Goal: Task Accomplishment & Management: Manage account settings

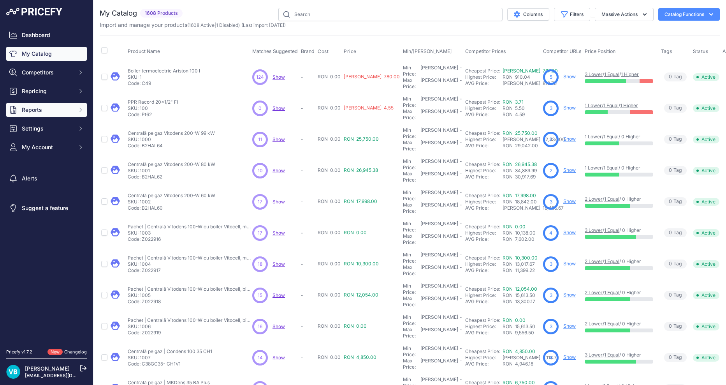
click at [59, 111] on span "Reports" at bounding box center [47, 110] width 51 height 8
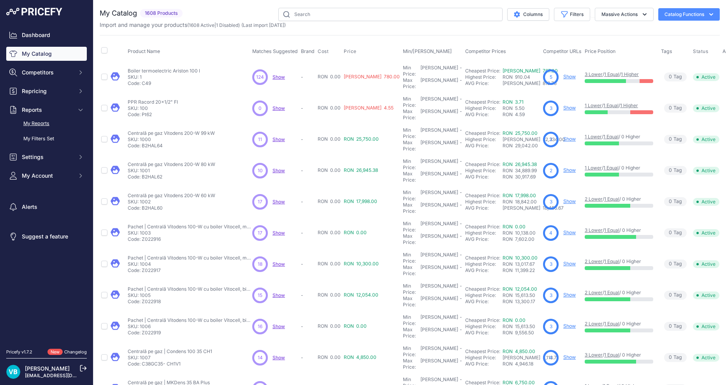
click at [42, 128] on link "My Reports" at bounding box center [46, 124] width 81 height 14
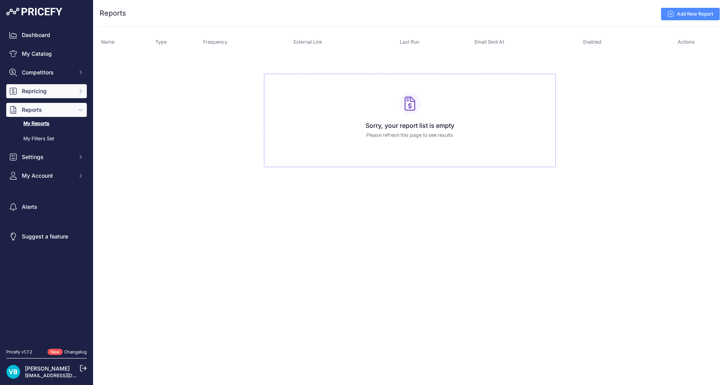
click at [44, 91] on span "Repricing" at bounding box center [47, 91] width 51 height 8
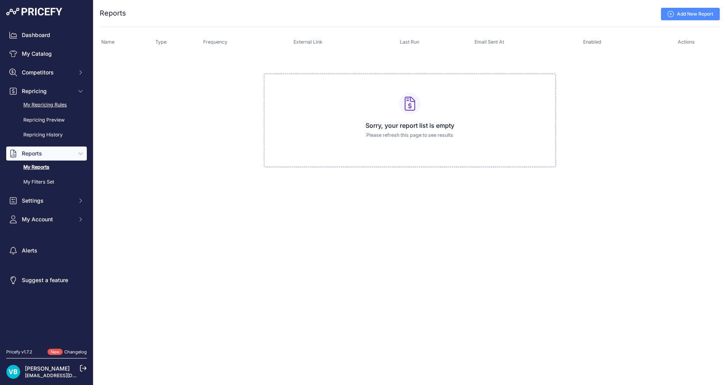
click at [48, 105] on link "My Repricing Rules" at bounding box center [46, 105] width 81 height 14
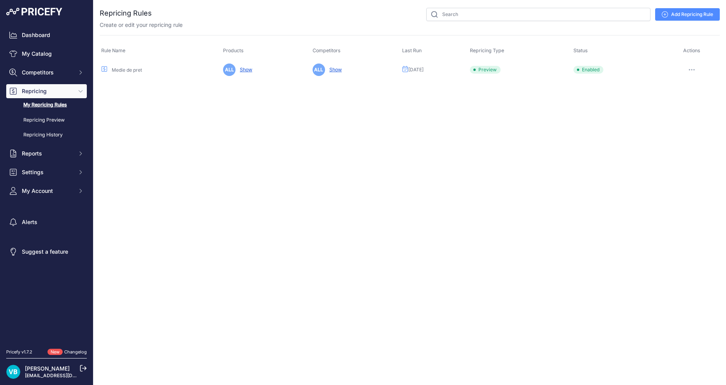
click at [695, 70] on button "button" at bounding box center [692, 69] width 16 height 11
click at [689, 88] on link "Edit" at bounding box center [694, 86] width 50 height 12
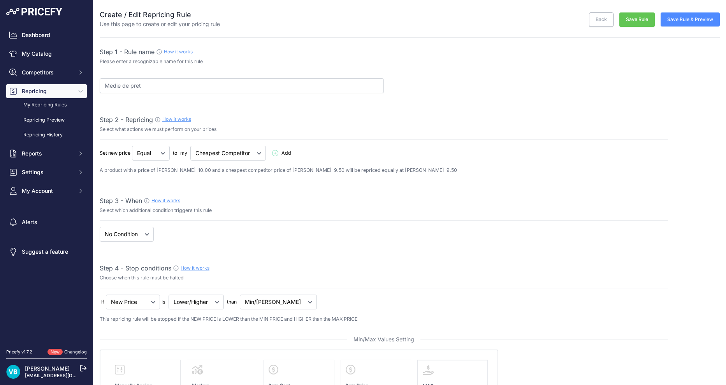
select select "7"
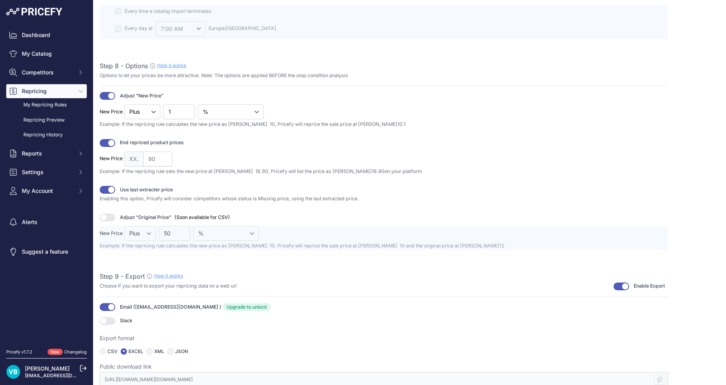
scroll to position [982, 0]
click at [658, 379] on icon at bounding box center [660, 377] width 5 height 5
click at [42, 152] on span "Reports" at bounding box center [47, 154] width 51 height 8
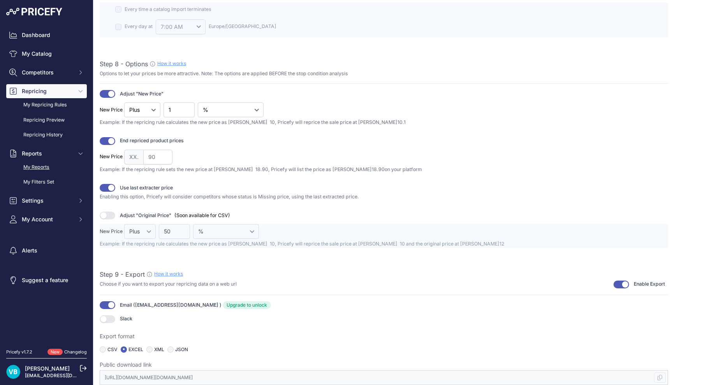
click at [44, 166] on link "My Reports" at bounding box center [46, 167] width 81 height 14
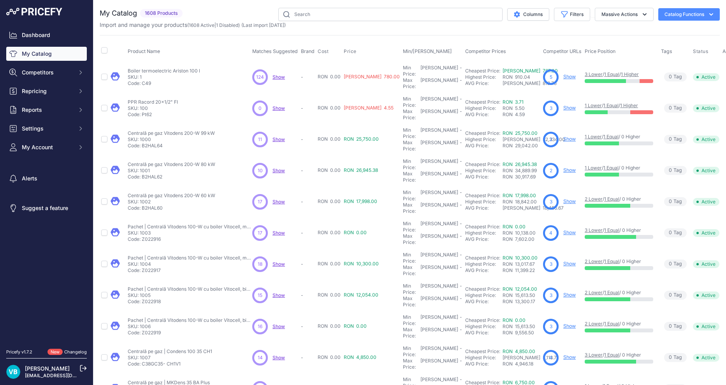
click at [698, 16] on button "Catalog Functions" at bounding box center [690, 14] width 62 height 12
click at [661, 43] on div "Export" at bounding box center [675, 45] width 87 height 14
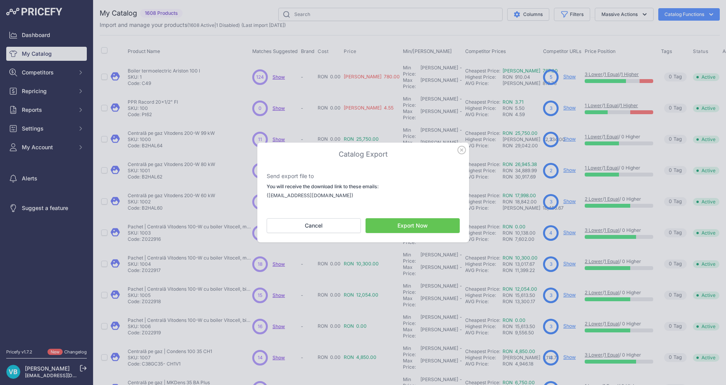
click at [417, 222] on button "Export Now" at bounding box center [413, 225] width 94 height 15
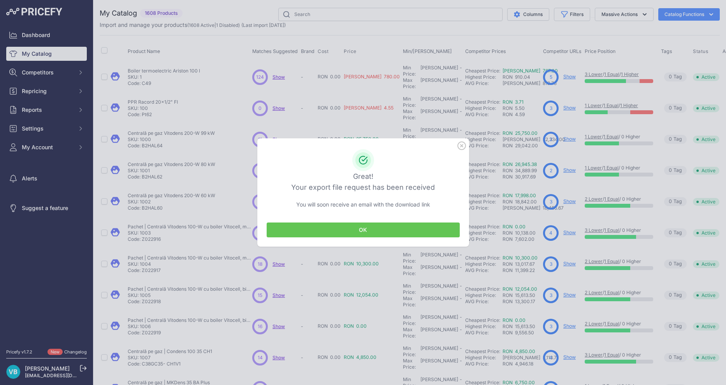
click at [382, 234] on button "OK" at bounding box center [363, 229] width 193 height 15
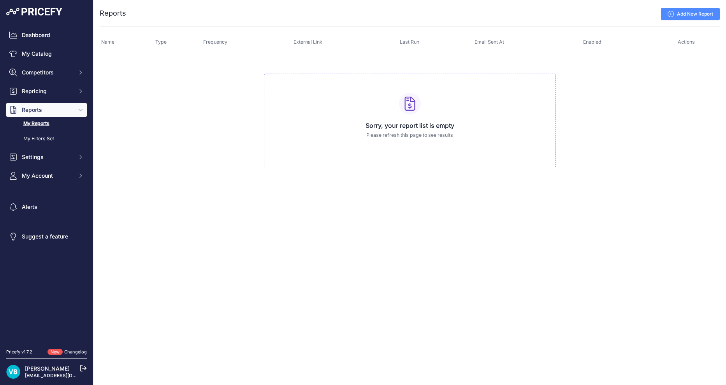
click at [706, 10] on link "Add New Report" at bounding box center [690, 14] width 59 height 12
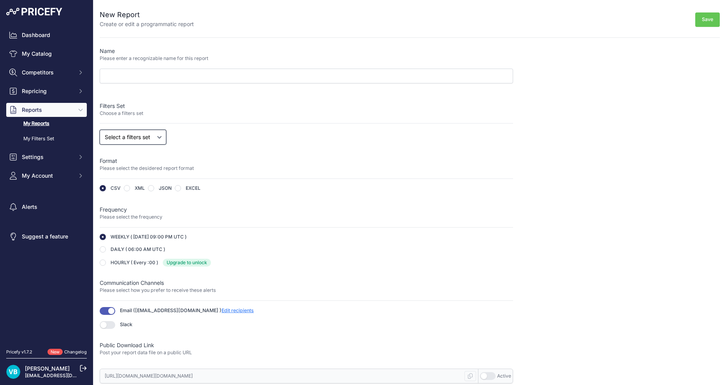
click at [145, 134] on select "Select a filters set" at bounding box center [133, 137] width 67 height 15
drag, startPoint x: 145, startPoint y: 134, endPoint x: 135, endPoint y: 137, distance: 10.5
click at [145, 134] on select "Select a filters set" at bounding box center [133, 137] width 67 height 15
click at [44, 137] on link "My Filters Set" at bounding box center [46, 139] width 81 height 14
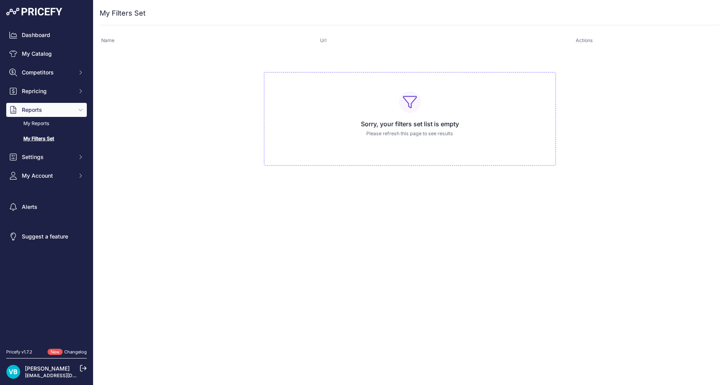
click at [387, 100] on div "Sorry, your filters set list is empty Please refresh this page to see results" at bounding box center [410, 119] width 292 height 94
click at [570, 46] on th "Actions" at bounding box center [584, 41] width 271 height 18
drag, startPoint x: 434, startPoint y: 90, endPoint x: 520, endPoint y: 123, distance: 92.1
click at [520, 123] on td "Sorry, your filters set list is empty Please refresh this page to see results" at bounding box center [410, 115] width 620 height 131
click at [430, 146] on div "Sorry, your filters set list is empty Please refresh this page to see results" at bounding box center [410, 119] width 292 height 94
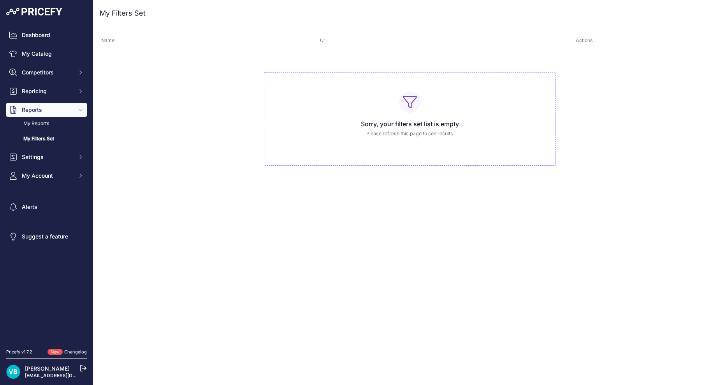
click at [400, 136] on p "Please refresh this page to see results" at bounding box center [410, 133] width 279 height 7
drag, startPoint x: 417, startPoint y: 135, endPoint x: 552, endPoint y: 144, distance: 135.1
click at [552, 144] on div "Sorry, your filters set list is empty Please refresh this page to see results" at bounding box center [410, 119] width 292 height 94
drag, startPoint x: 552, startPoint y: 144, endPoint x: 353, endPoint y: 219, distance: 211.9
click at [353, 219] on div "Close You are not connected to the internet. ..." at bounding box center [409, 192] width 633 height 385
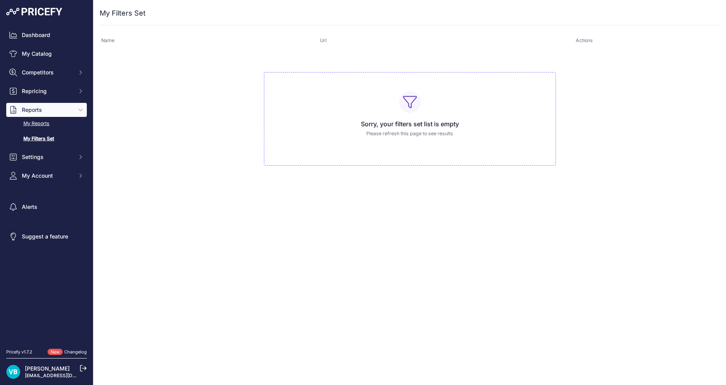
click at [39, 123] on link "My Reports" at bounding box center [46, 124] width 81 height 14
drag, startPoint x: 695, startPoint y: 12, endPoint x: 527, endPoint y: 81, distance: 181.5
click at [695, 12] on link "Add New Report" at bounding box center [690, 14] width 59 height 12
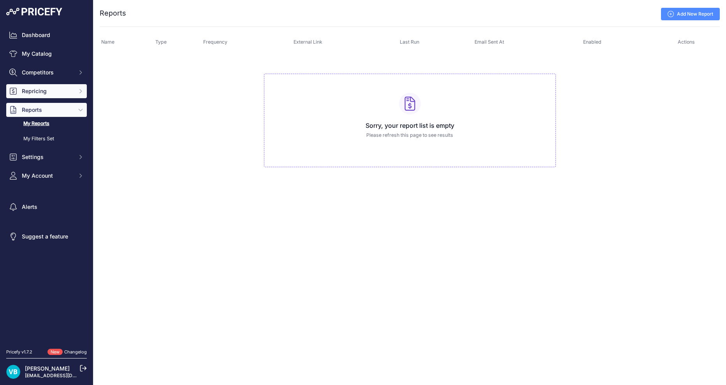
click at [50, 91] on span "Repricing" at bounding box center [47, 91] width 51 height 8
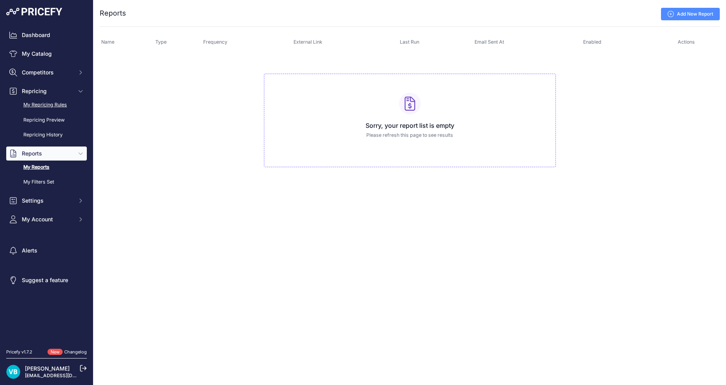
click at [40, 102] on link "My Repricing Rules" at bounding box center [46, 105] width 81 height 14
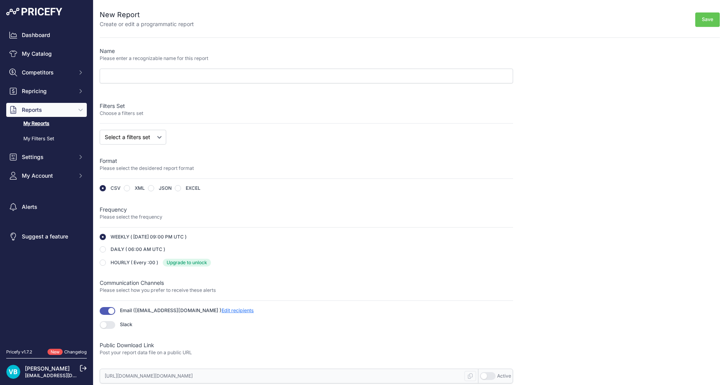
click at [490, 378] on button "button" at bounding box center [488, 376] width 16 height 8
click at [510, 375] on span "Active" at bounding box center [504, 376] width 14 height 6
drag, startPoint x: 472, startPoint y: 375, endPoint x: 461, endPoint y: 365, distance: 16.0
click at [472, 375] on icon at bounding box center [470, 375] width 5 height 5
click at [358, 205] on div "Name Please enter a recognizable name for this report Filters Set Choose a filt…" at bounding box center [307, 215] width 414 height 336
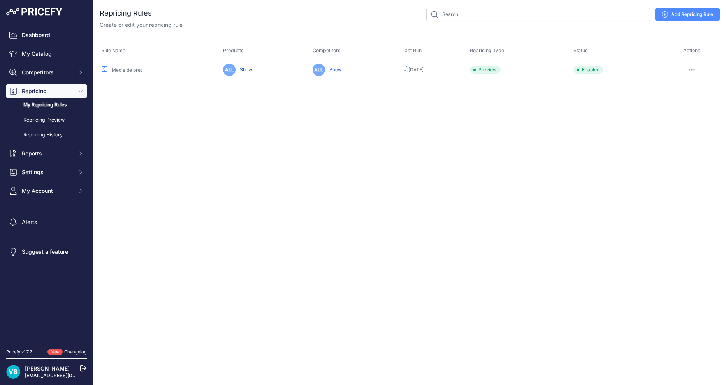
click at [698, 66] on button "button" at bounding box center [692, 69] width 16 height 11
click at [701, 108] on button "Reprice Now" at bounding box center [694, 111] width 50 height 12
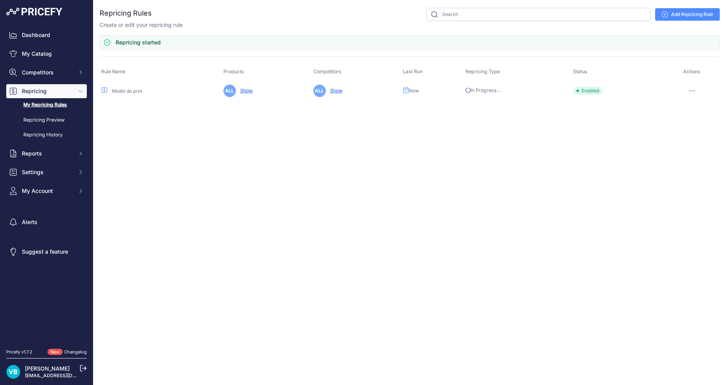
click at [692, 93] on button "button" at bounding box center [692, 90] width 16 height 11
click at [628, 115] on div "Close You are not connected to the internet." at bounding box center [409, 192] width 633 height 385
click at [683, 15] on link "Add Repricing Rule" at bounding box center [688, 14] width 65 height 12
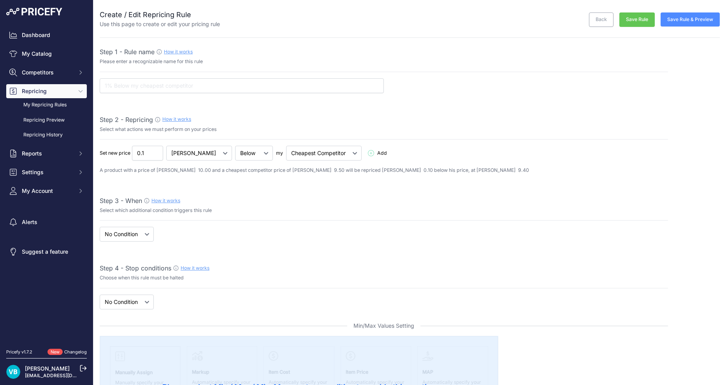
select select "7"
drag, startPoint x: 232, startPoint y: 153, endPoint x: 233, endPoint y: 159, distance: 5.9
click at [235, 153] on select "Below Above Equal" at bounding box center [254, 153] width 38 height 15
select select "above"
click at [235, 146] on select "Below Above Equal" at bounding box center [254, 153] width 38 height 15
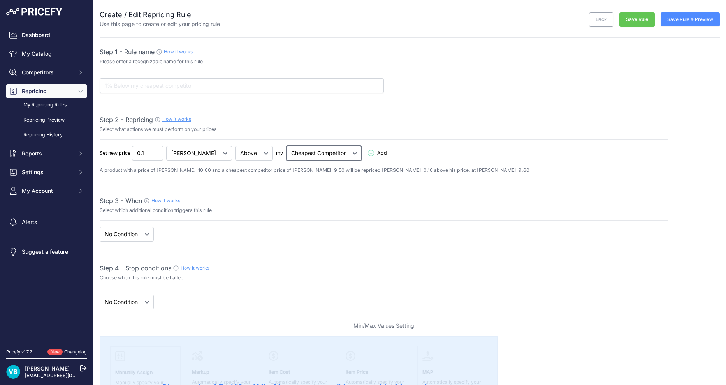
click at [297, 149] on select "Cheapest Competitor Highest Competitor" at bounding box center [324, 153] width 76 height 15
click at [286, 146] on select "Cheapest Competitor Highest Competitor" at bounding box center [324, 153] width 76 height 15
click at [377, 152] on span "Add" at bounding box center [382, 153] width 10 height 7
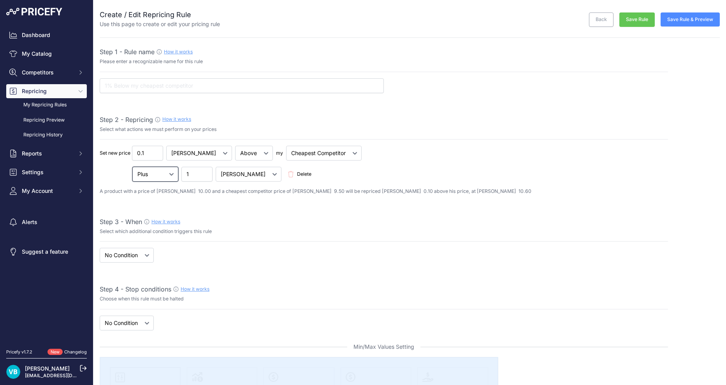
click at [171, 172] on select "Plus Minus Multiplied Divided" at bounding box center [155, 174] width 46 height 15
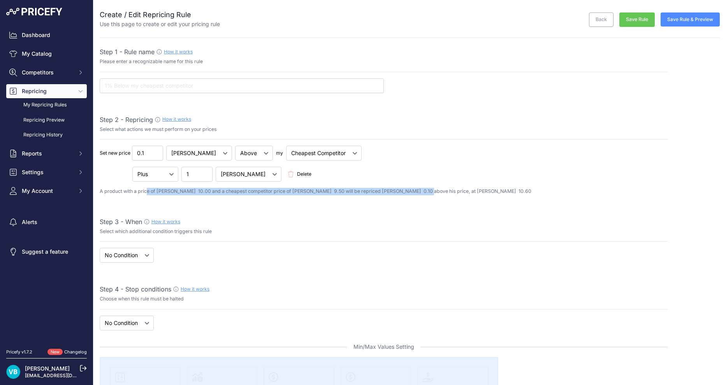
drag, startPoint x: 147, startPoint y: 190, endPoint x: 426, endPoint y: 190, distance: 279.3
click at [426, 190] on p "A product with a price of RON 10.00 and a cheapest competitor price of RON 9.50…" at bounding box center [384, 191] width 569 height 7
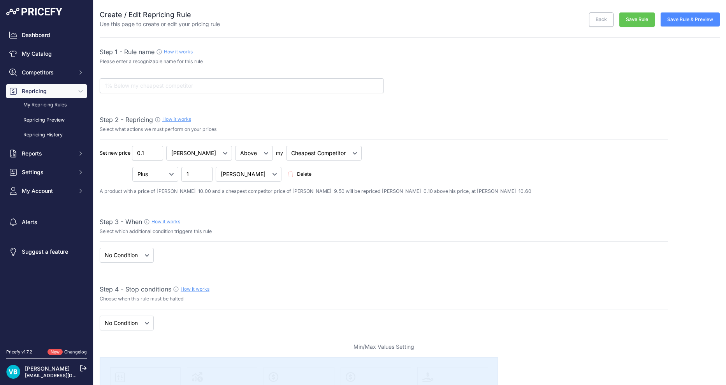
click at [297, 171] on span "Delete" at bounding box center [304, 174] width 14 height 7
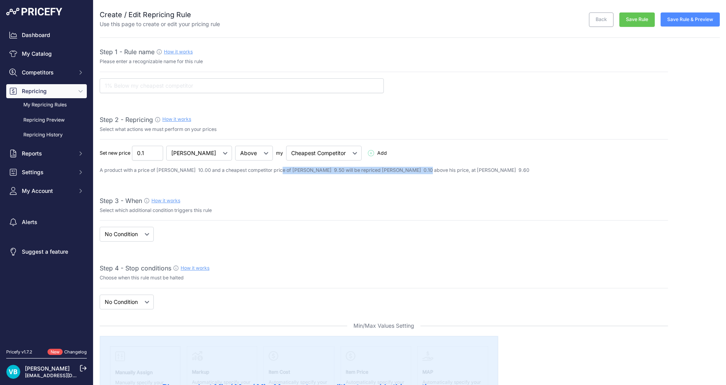
drag, startPoint x: 278, startPoint y: 167, endPoint x: 417, endPoint y: 173, distance: 138.8
click at [417, 173] on p "A product with a price of RON 10.00 and a cheapest competitor price of RON 9.50…" at bounding box center [384, 170] width 569 height 7
click at [151, 215] on div "Step 3 - When How it works Select which additional condition triggers this rule" at bounding box center [384, 208] width 569 height 25
click at [136, 231] on select "When No Condition" at bounding box center [127, 234] width 54 height 15
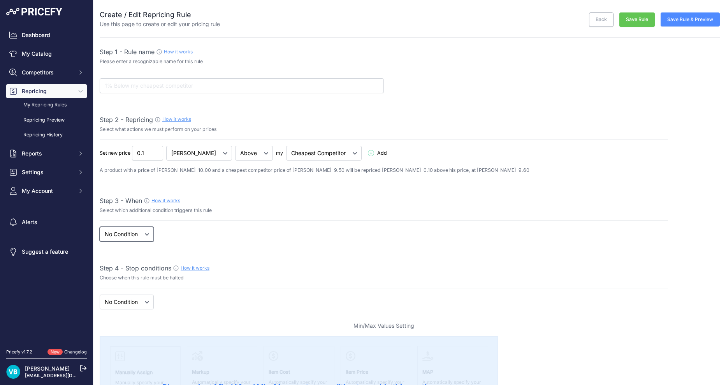
select select "when"
click at [100, 227] on select "When No Condition" at bounding box center [127, 234] width 54 height 15
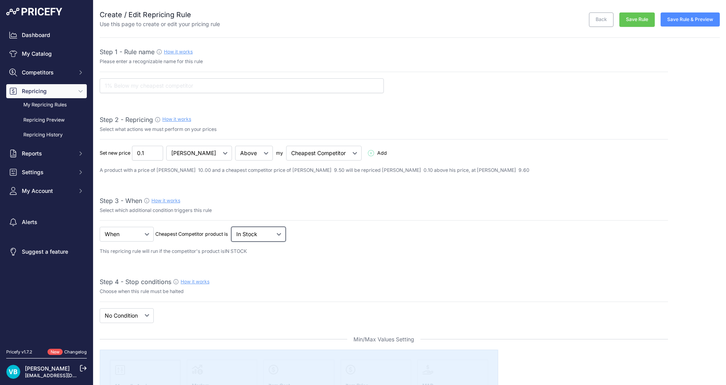
click at [256, 240] on select "Out Of Stock In Stock" at bounding box center [258, 234] width 55 height 15
click at [232, 227] on select "Out Of Stock In Stock" at bounding box center [258, 234] width 55 height 15
click at [259, 232] on select "Out Of Stock In Stock" at bounding box center [258, 234] width 55 height 15
select select "in_stock"
click at [232, 227] on select "Out Of Stock In Stock" at bounding box center [258, 234] width 55 height 15
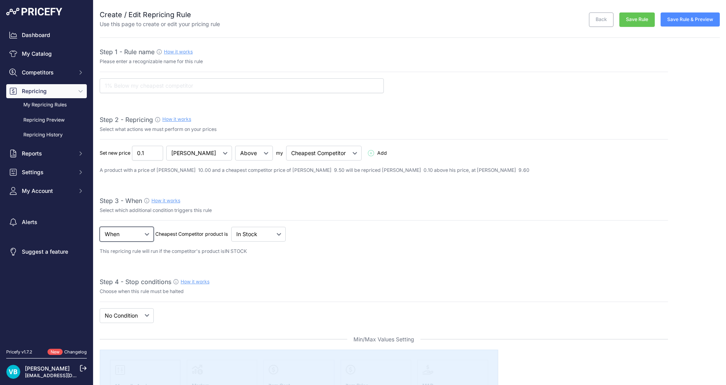
drag, startPoint x: 129, startPoint y: 238, endPoint x: 136, endPoint y: 241, distance: 7.7
click at [129, 238] on select "When No Condition" at bounding box center [127, 234] width 54 height 15
select select "none"
click at [100, 227] on select "When No Condition" at bounding box center [127, 234] width 54 height 15
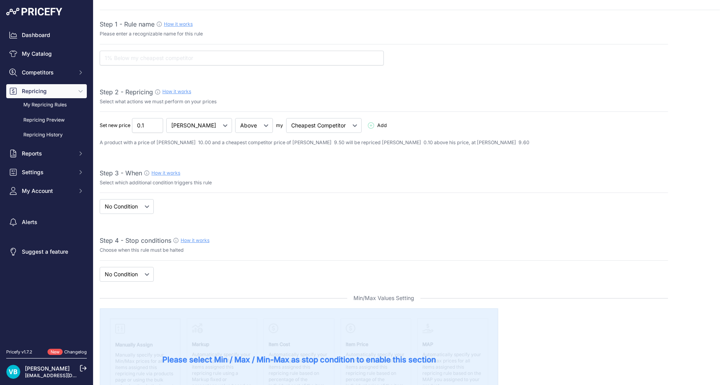
scroll to position [39, 0]
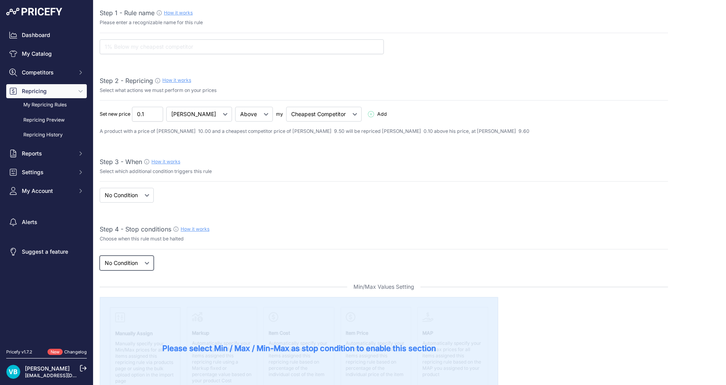
click at [143, 261] on select "New Price No Condition" at bounding box center [127, 263] width 54 height 15
click at [157, 263] on div "If New Price No Condition is Add" at bounding box center [384, 263] width 569 height 15
click at [140, 265] on select "New Price No Condition" at bounding box center [127, 263] width 54 height 15
select select "price"
click at [100, 256] on select "New Price No Condition" at bounding box center [127, 263] width 54 height 15
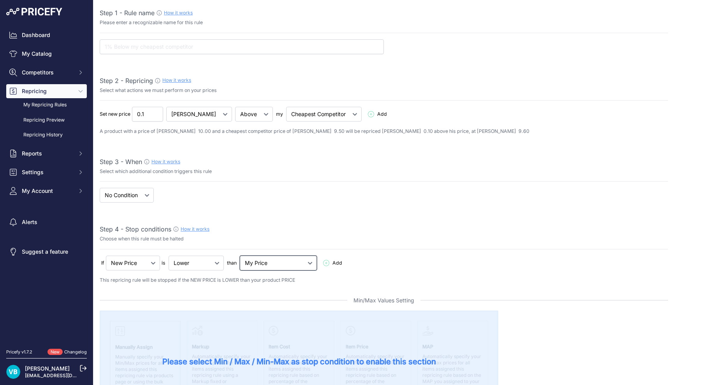
click at [275, 264] on select "My Price Min Price Max Price Min/Max Price My Cost" at bounding box center [278, 263] width 77 height 15
click at [283, 236] on p "Choose when this rule must be halted" at bounding box center [384, 238] width 569 height 7
click at [274, 256] on select "My Price Min Price Max Price Min/Max Price My Cost" at bounding box center [278, 263] width 77 height 15
click at [287, 239] on p "Choose when this rule must be halted" at bounding box center [384, 238] width 569 height 7
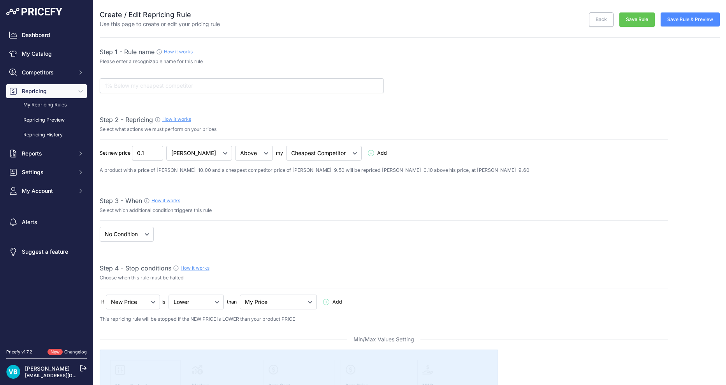
click at [287, 239] on div "When No Condition Cheapest Competitor product is" at bounding box center [384, 234] width 569 height 15
click at [597, 18] on link "Back" at bounding box center [601, 19] width 25 height 14
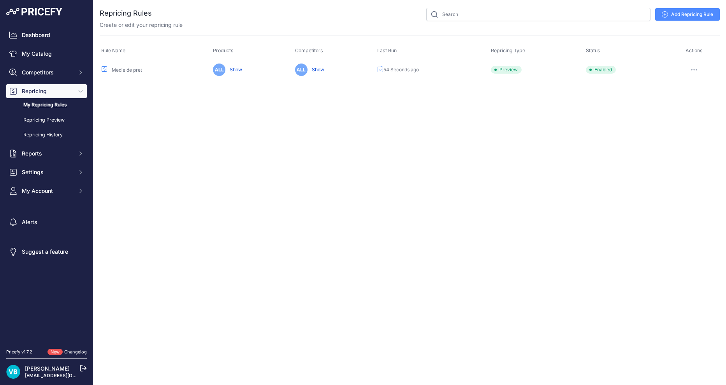
click at [561, 149] on div "Close You are not connected to the internet." at bounding box center [409, 192] width 633 height 385
click at [452, 127] on div "Close You are not connected to the internet." at bounding box center [409, 192] width 633 height 385
drag, startPoint x: 0, startPoint y: 0, endPoint x: 332, endPoint y: 219, distance: 397.3
click at [450, 124] on div "Close You are not connected to the internet." at bounding box center [409, 192] width 633 height 385
click at [375, 217] on div "Close You are not connected to the internet." at bounding box center [409, 192] width 633 height 385
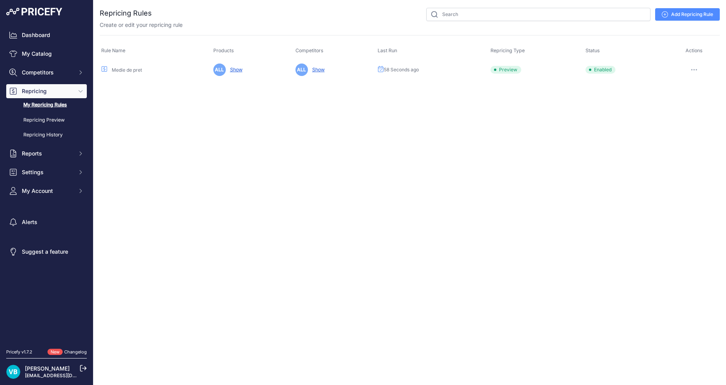
click at [399, 145] on div "Close You are not connected to the internet." at bounding box center [409, 192] width 633 height 385
click at [694, 68] on button "button" at bounding box center [695, 69] width 16 height 11
click at [694, 86] on link "Edit" at bounding box center [694, 86] width 50 height 12
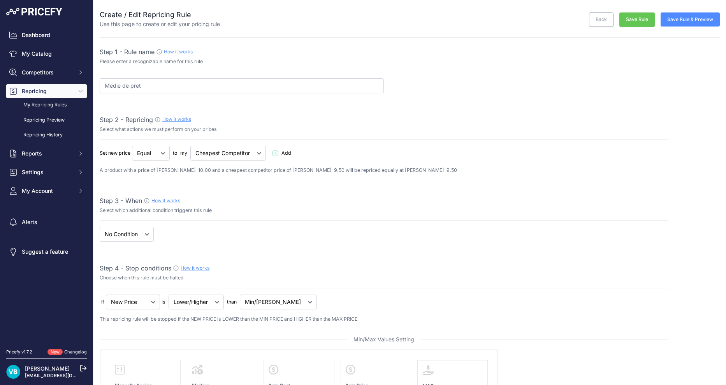
select select "7"
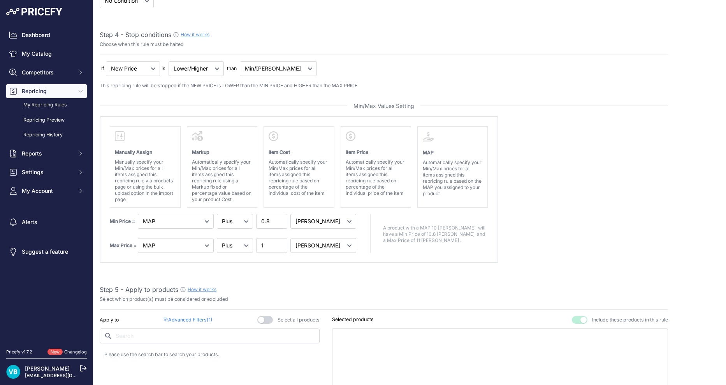
scroll to position [234, 0]
click at [253, 250] on select "Plus Minus Equal" at bounding box center [235, 245] width 36 height 15
click at [248, 238] on select "Plus Minus Equal" at bounding box center [235, 245] width 36 height 15
click at [310, 257] on div "Manually Assign Manually specify your Min/Max prices for all items assigned thi…" at bounding box center [299, 189] width 399 height 147
drag, startPoint x: 444, startPoint y: 227, endPoint x: 489, endPoint y: 234, distance: 45.0
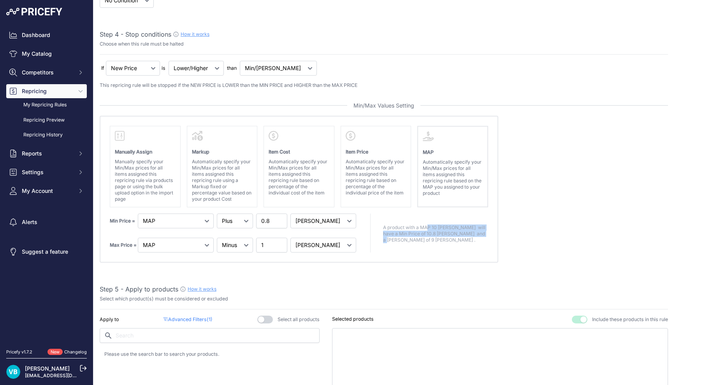
click at [489, 234] on div "Manually Assign Manually specify your Min/Max prices for all items assigned thi…" at bounding box center [299, 189] width 399 height 147
click at [253, 249] on select "Plus Minus Equal" at bounding box center [235, 245] width 36 height 15
select select "above"
click at [248, 238] on select "Plus Minus Equal" at bounding box center [235, 245] width 36 height 15
click at [405, 259] on div "Manually Assign Manually specify your Min/Max prices for all items assigned thi…" at bounding box center [299, 189] width 399 height 147
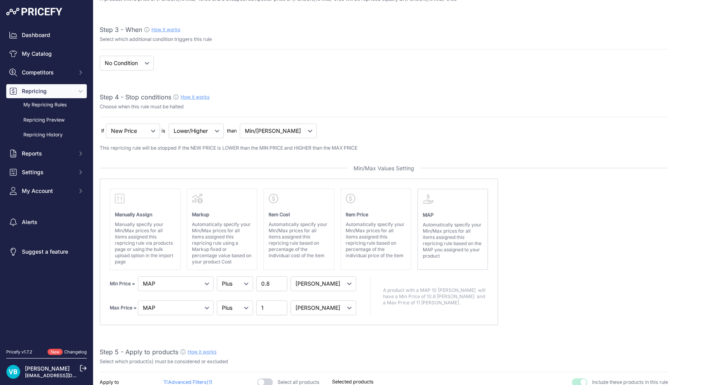
scroll to position [156, 0]
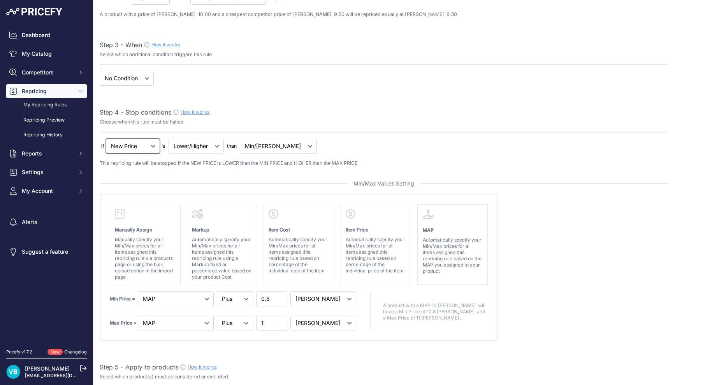
click at [125, 148] on select "New Price No Condition" at bounding box center [133, 146] width 54 height 15
click at [106, 139] on select "New Price No Condition" at bounding box center [133, 146] width 54 height 15
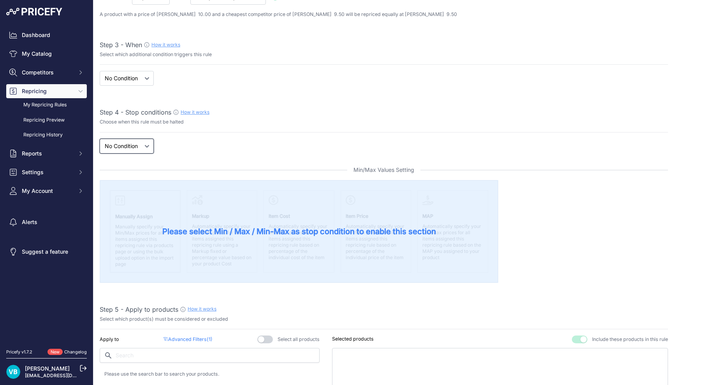
click at [120, 140] on select "New Price No Condition" at bounding box center [127, 146] width 54 height 15
click at [100, 139] on select "New Price No Condition" at bounding box center [127, 146] width 54 height 15
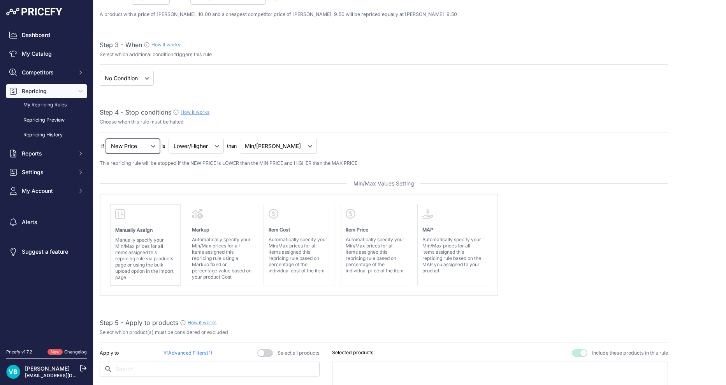
click at [135, 142] on select "New Price No Condition" at bounding box center [133, 146] width 54 height 15
select select "none"
click at [106, 139] on select "New Price No Condition" at bounding box center [133, 146] width 54 height 15
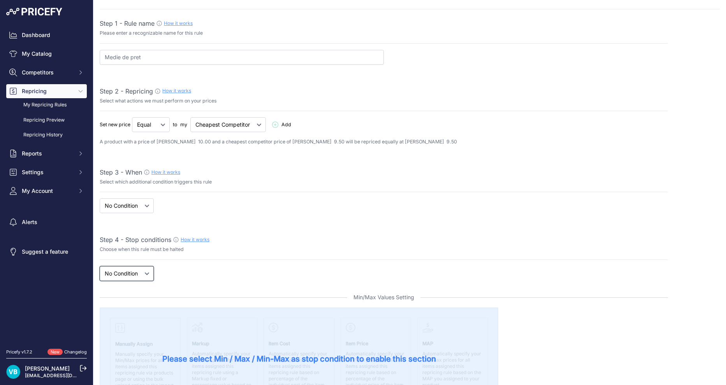
scroll to position [0, 0]
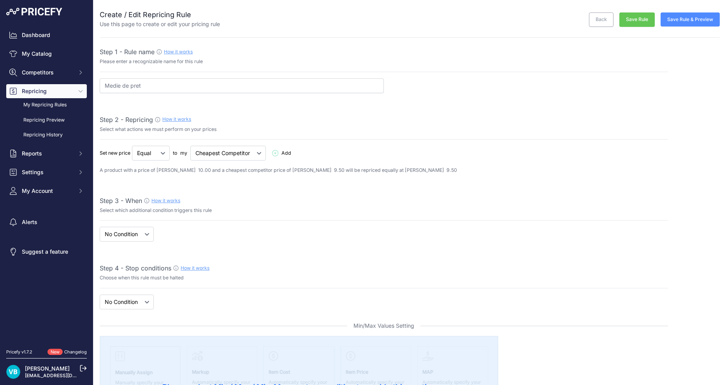
click at [634, 19] on button "Save Rule" at bounding box center [637, 19] width 35 height 14
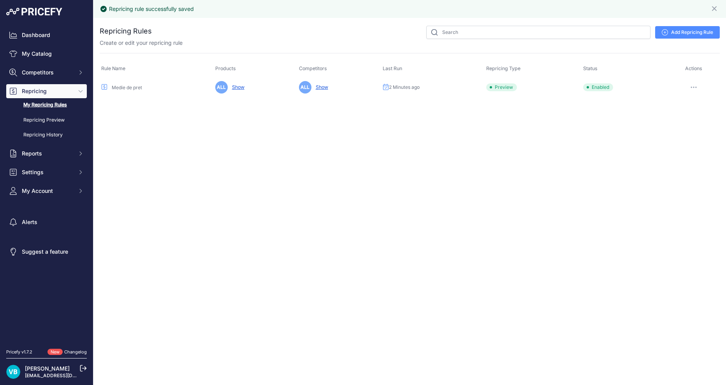
drag, startPoint x: 590, startPoint y: 137, endPoint x: 610, endPoint y: 129, distance: 21.1
click at [590, 137] on div "Repricing rule successfully saved Close You are not connected to the internet. …" at bounding box center [409, 192] width 633 height 385
click at [691, 90] on button "button" at bounding box center [694, 87] width 16 height 11
click at [701, 129] on button "Reprice Now" at bounding box center [694, 128] width 50 height 12
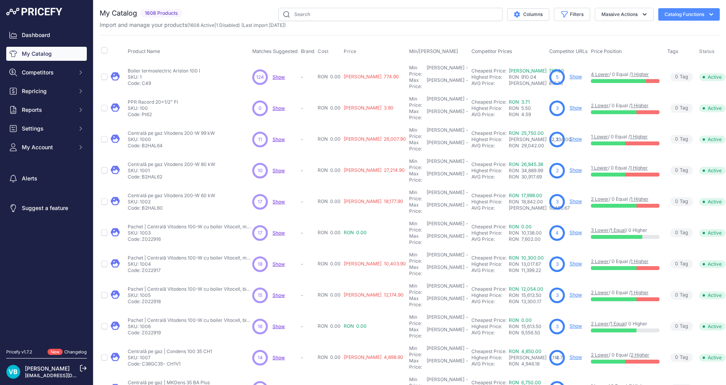
click at [195, 45] on th "Product Name" at bounding box center [188, 51] width 125 height 19
click at [708, 17] on icon "button" at bounding box center [712, 15] width 8 height 8
click at [675, 44] on div "Export" at bounding box center [675, 45] width 87 height 14
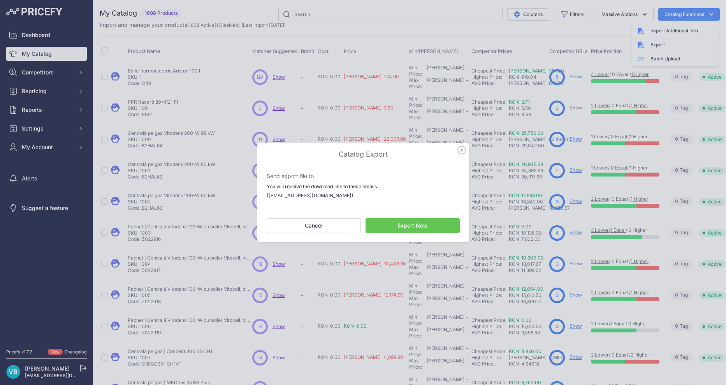
click at [411, 225] on button "Export Now" at bounding box center [413, 225] width 94 height 15
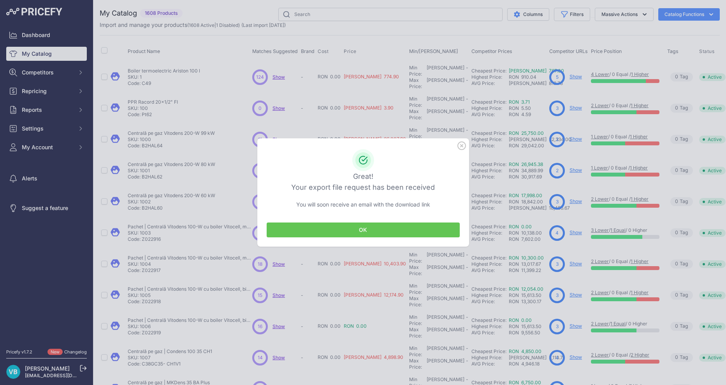
click at [366, 232] on button "OK" at bounding box center [363, 229] width 193 height 15
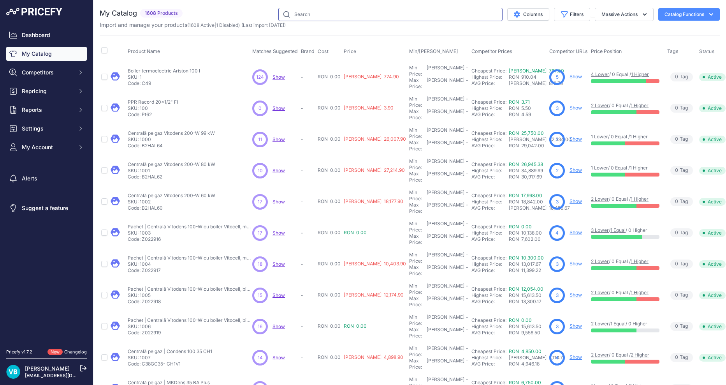
click at [358, 11] on input "text" at bounding box center [390, 14] width 224 height 13
paste input "99221333"
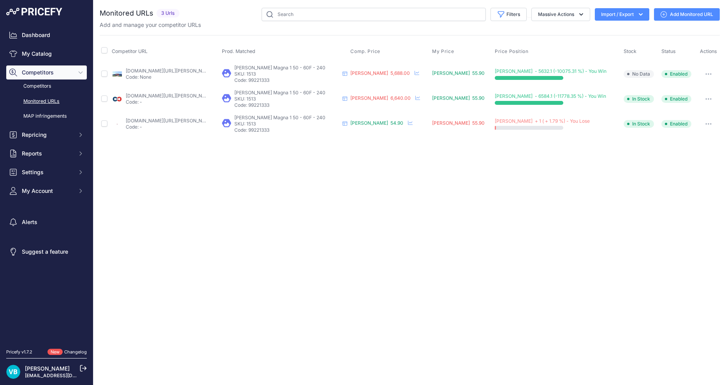
click at [702, 123] on button "button" at bounding box center [709, 123] width 16 height 11
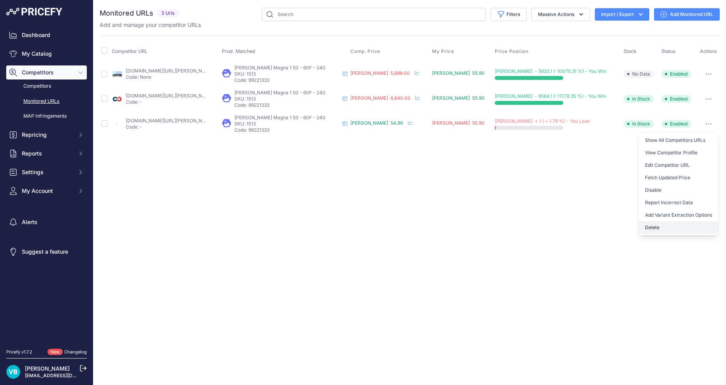
click at [664, 225] on button "Delete" at bounding box center [678, 227] width 79 height 12
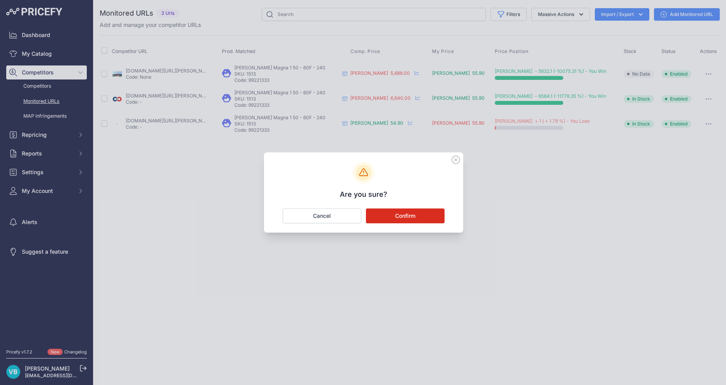
click at [426, 219] on button "Confirm" at bounding box center [405, 215] width 79 height 15
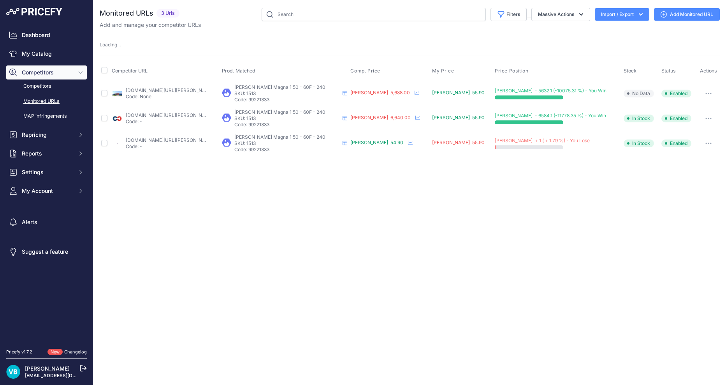
click at [481, 185] on div "Close You are not connected to the internet." at bounding box center [409, 192] width 633 height 385
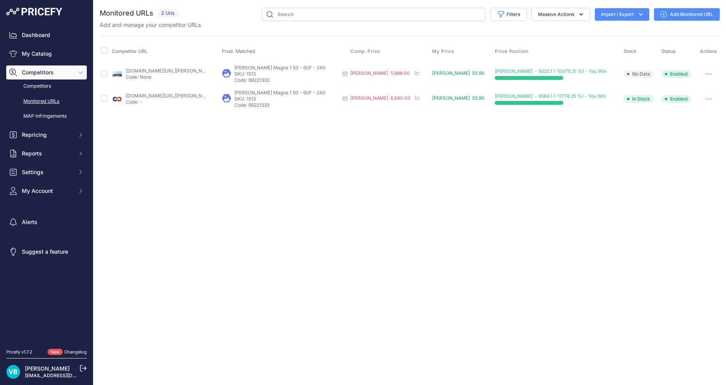
click at [453, 183] on div "Close You are not connected to the internet." at bounding box center [409, 192] width 633 height 385
click at [421, 167] on div "Close You are not connected to the internet." at bounding box center [409, 192] width 633 height 385
click at [342, 125] on div "Close You are not connected to the internet." at bounding box center [409, 192] width 633 height 385
click at [321, 232] on div "Close You are not connected to the internet." at bounding box center [409, 192] width 633 height 385
